Goal: Information Seeking & Learning: Understand process/instructions

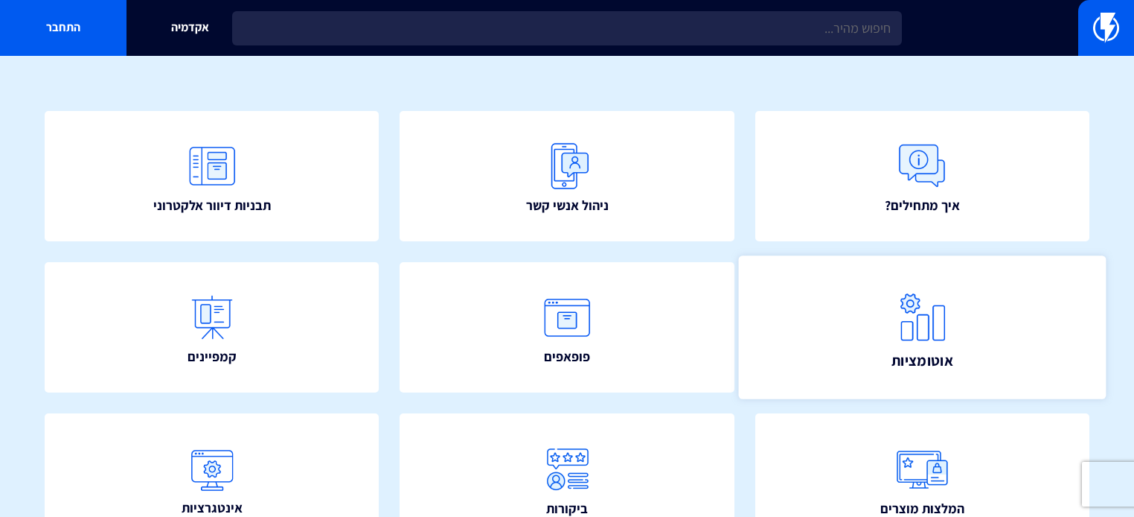
scroll to position [119, 0]
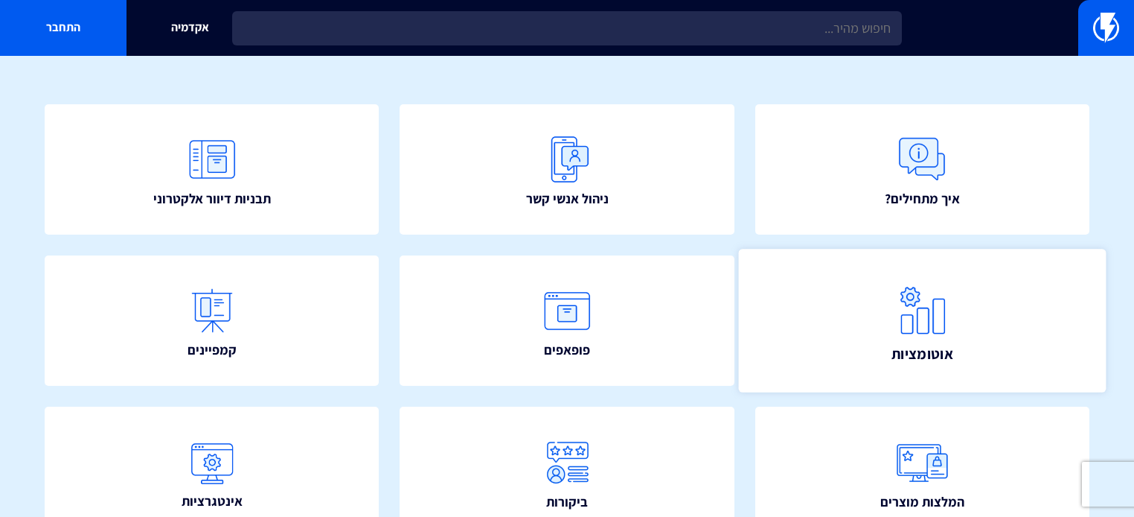
click at [848, 341] on link "אוטומציות" at bounding box center [922, 321] width 368 height 144
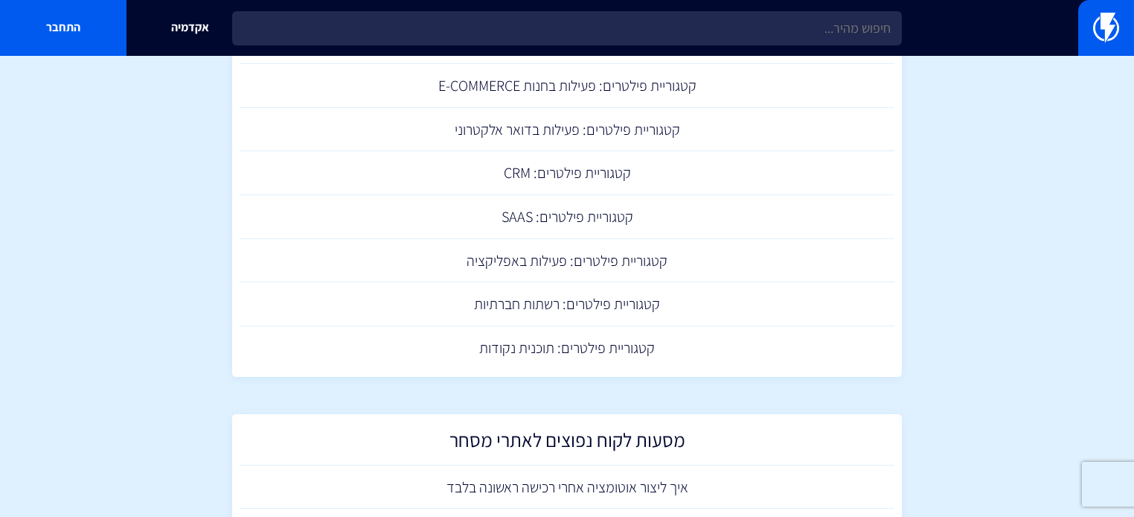
scroll to position [1250, 0]
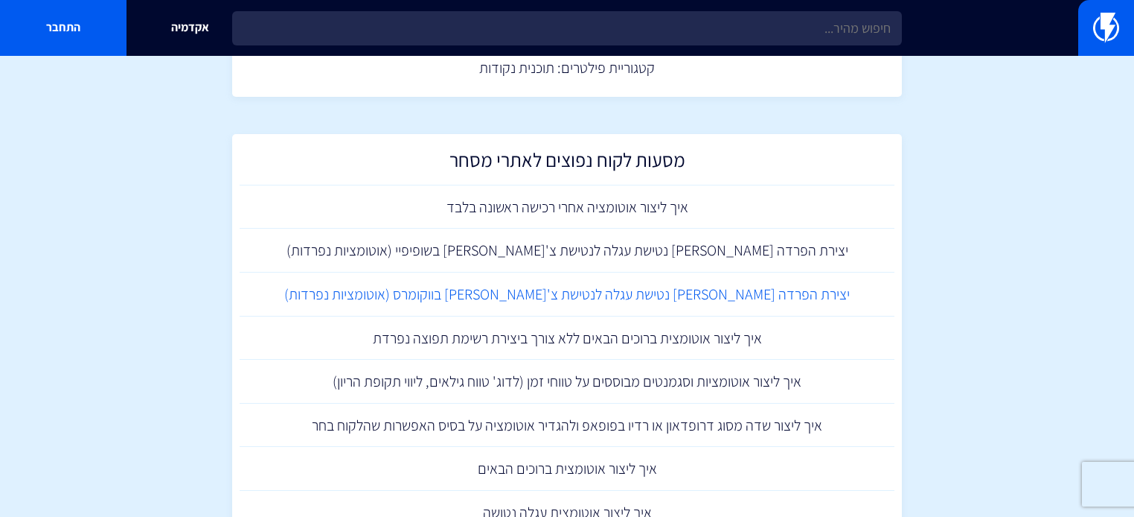
click at [610, 291] on link "יצירת הפרדה בין נטישת עגלה לנטישת צ'קאווט בווקומרס (אוטומציות נפרדות)" at bounding box center [567, 294] width 655 height 44
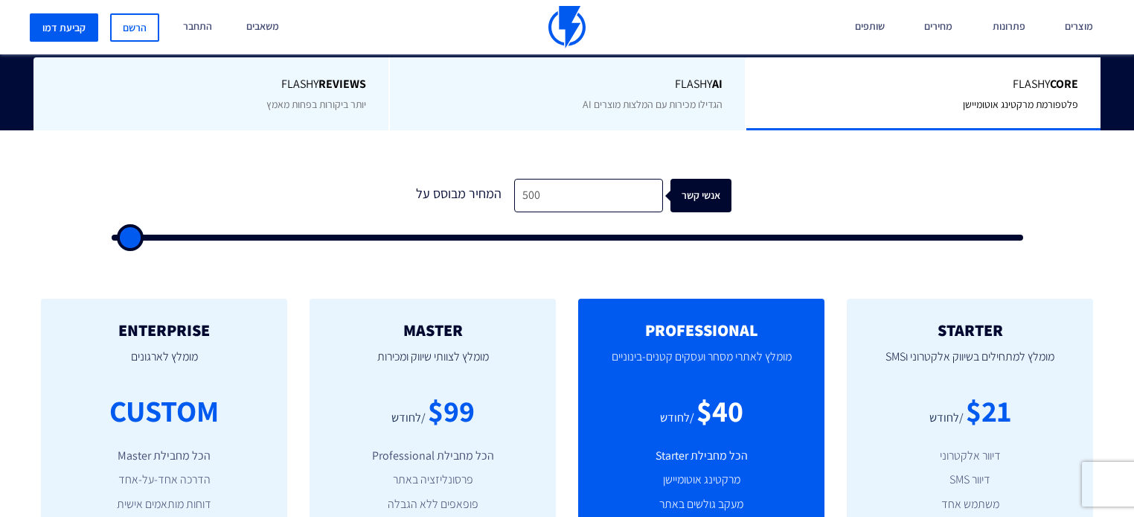
scroll to position [417, 0]
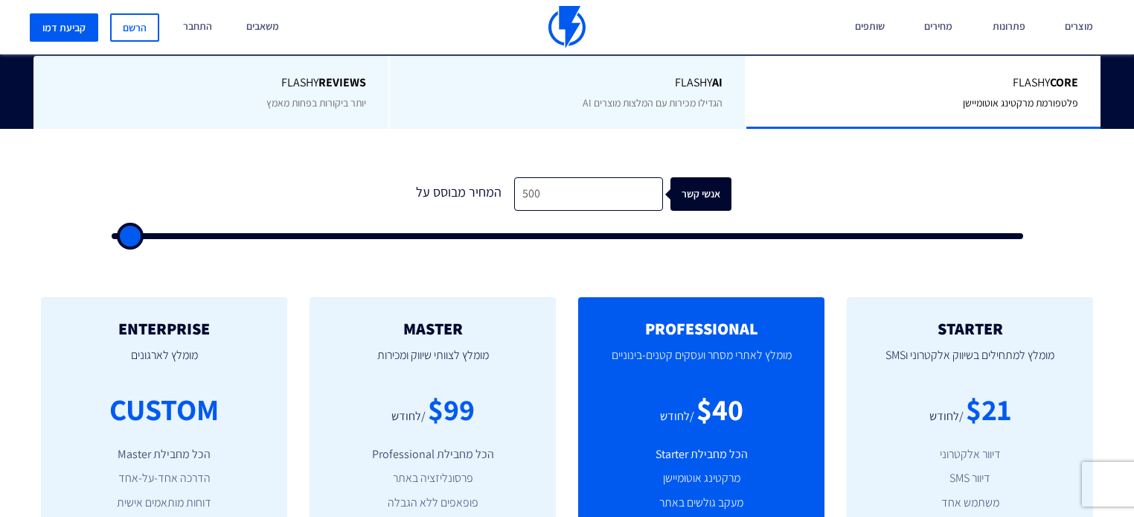
drag, startPoint x: 432, startPoint y: 204, endPoint x: 491, endPoint y: 155, distance: 76.6
click at [477, 191] on form "1 המחיר מבוסס על 500 אנשי קשר" at bounding box center [568, 208] width 912 height 62
drag, startPoint x: 394, startPoint y: 145, endPoint x: 581, endPoint y: 175, distance: 189.2
click at [581, 175] on div "1 המחיר מבוסס על 500 אנשי קשר" at bounding box center [567, 203] width 941 height 127
click at [572, 177] on input "500" at bounding box center [588, 193] width 149 height 33
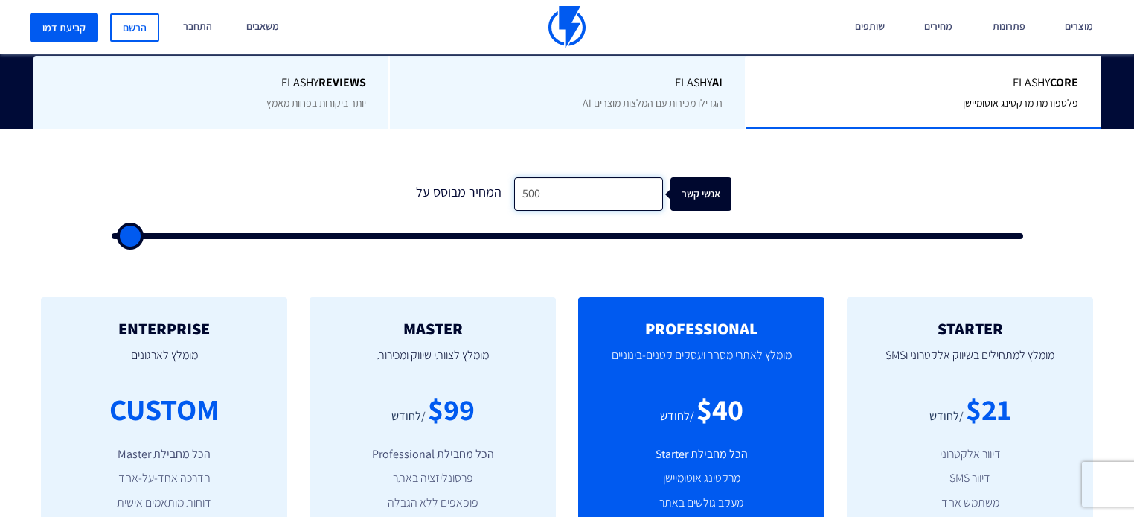
click at [527, 177] on input "500" at bounding box center [588, 193] width 149 height 33
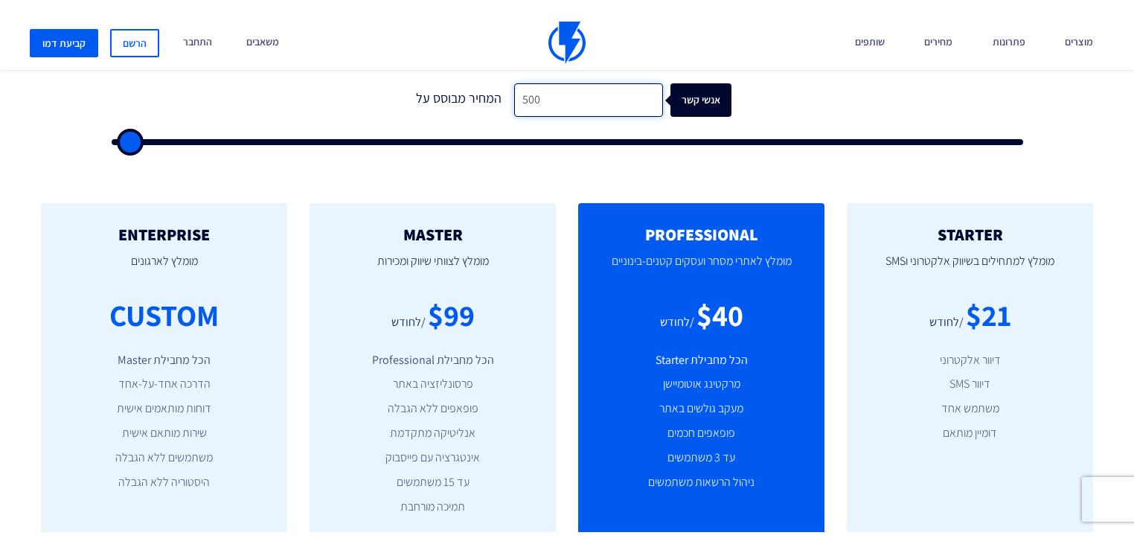
scroll to position [536, 0]
